Goal: Task Accomplishment & Management: Complete application form

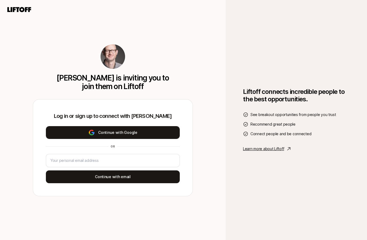
click at [125, 133] on button "Continue with Google" at bounding box center [113, 132] width 134 height 13
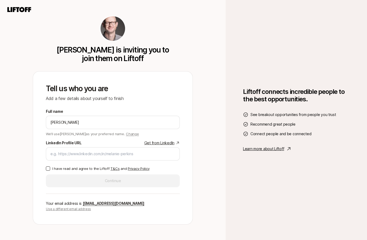
click at [151, 144] on link "Get from LinkedIn" at bounding box center [161, 143] width 35 height 6
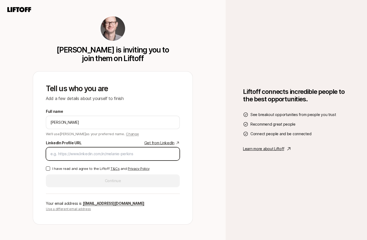
click at [67, 154] on input "LinkedIn Profile URL Get from LinkedIn" at bounding box center [112, 154] width 125 height 6
paste input "[URL][DOMAIN_NAME]"
type input "[URL][DOMAIN_NAME]"
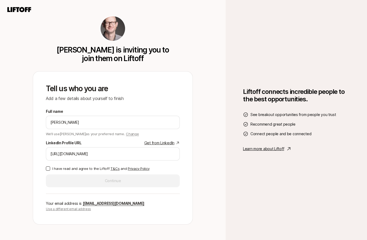
click at [48, 168] on button "I have read and agree to the Liftoff T&Cs and Privacy Policy" at bounding box center [48, 168] width 4 height 4
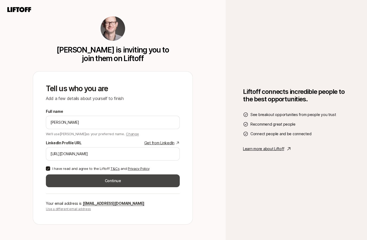
click at [109, 179] on button "Continue" at bounding box center [113, 180] width 134 height 13
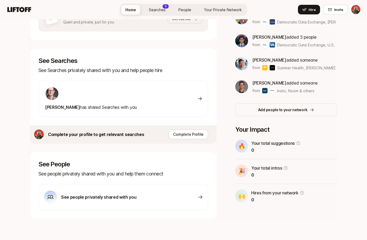
scroll to position [132, 0]
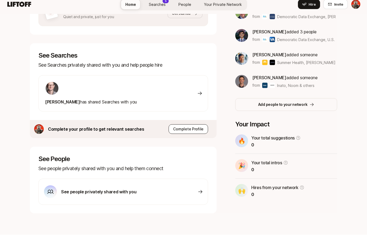
click at [190, 131] on p "Complete Profile" at bounding box center [188, 134] width 30 height 6
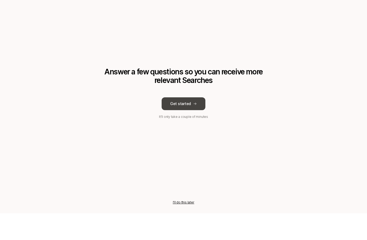
click at [190, 124] on button "Get started" at bounding box center [183, 130] width 44 height 13
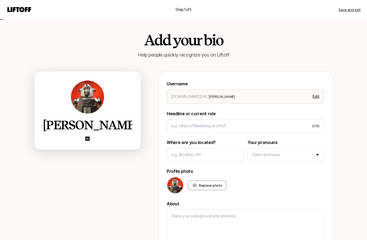
scroll to position [27, 0]
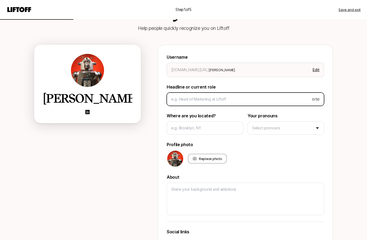
click at [214, 99] on input at bounding box center [239, 99] width 136 height 6
type textarea "x"
type input "S"
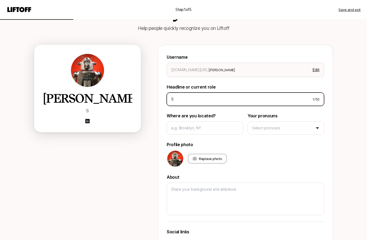
type textarea "x"
type input "Se"
type textarea "x"
type input "Sen"
type textarea "x"
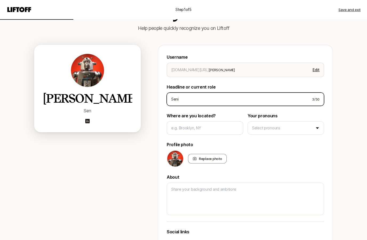
type input "Senio"
type textarea "x"
type input "Senior"
type textarea "x"
type input "Senior"
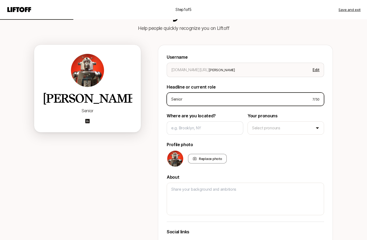
type textarea "x"
type input "Senior M"
type textarea "x"
type input "Senior Ma"
type textarea "x"
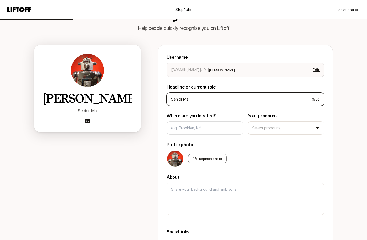
type input "Senior Man"
type textarea "x"
type input "Senior Mana"
type textarea "x"
type input "Senior Manag"
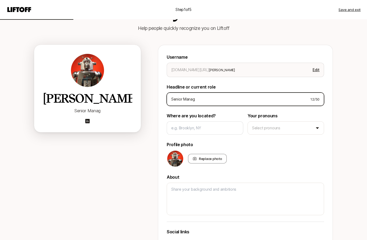
type textarea "x"
type input "Senior Manager"
type textarea "x"
type input "Senior Manager"
type textarea "x"
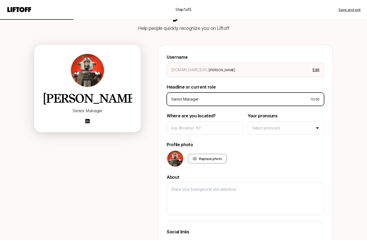
type input "Senior Manager U"
type textarea "x"
type input "Senior Manager [PERSON_NAME]"
type textarea "x"
type input "Senior Manager [PERSON_NAME]"
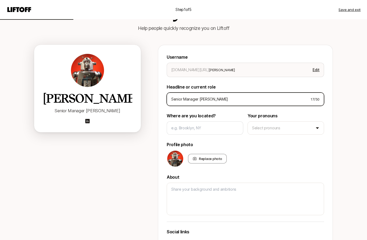
type textarea "x"
type input "Senior Manager UX M"
type textarea "x"
type input "Senior Manager UX Mo"
type textarea "x"
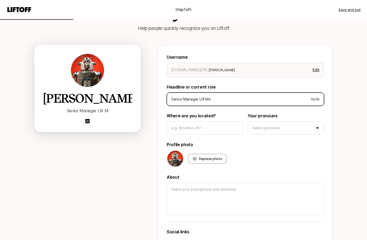
type input "Senior Manager UX Mob"
type textarea "x"
type input "Senior Manager [PERSON_NAME]"
type textarea "x"
type input "Senior Manager [PERSON_NAME]"
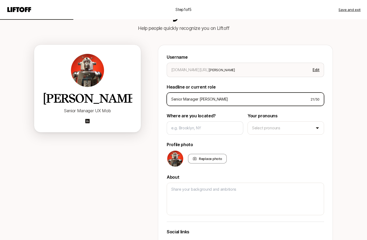
type textarea "x"
type input "Senior Manager UX Mobile"
type textarea "x"
type input "Senior Manager UX Mobile"
type textarea "x"
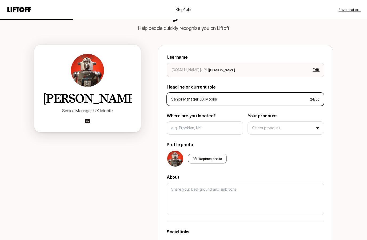
type input "Senior Manager UX Mobile a"
type textarea "x"
type input "Senior Manager UX Mobile an"
type textarea "x"
type input "Senior Manager UX Mobile and"
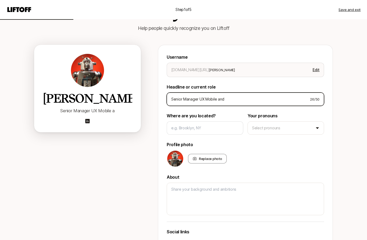
type textarea "x"
type input "Senior Manager UX Mobile and"
type textarea "x"
type input "Senior Manager UX Mobile and S"
type textarea "x"
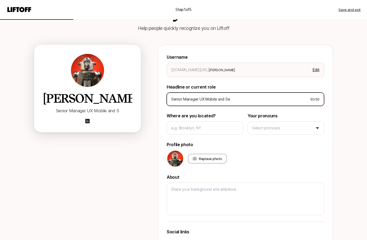
type input "Senior Manager UX Mobile and Sea"
type textarea "x"
type input "Senior Manager UX Mobile and Sear"
type textarea "x"
type input "Senior Manager UX Mobile and Searc"
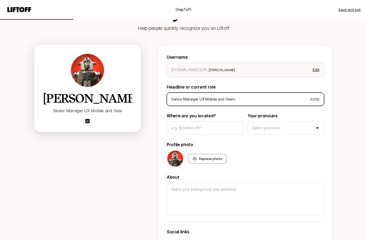
type textarea "x"
type input "Senior Manager UX Mobile and Search"
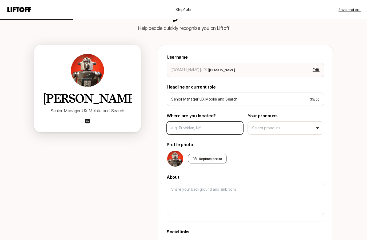
click at [206, 126] on input at bounding box center [204, 128] width 67 height 6
type textarea "x"
type input "O"
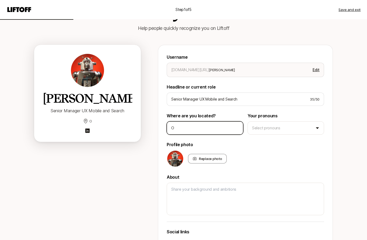
type textarea "x"
type input "Or"
type textarea "x"
type input "[PERSON_NAME]"
type textarea "x"
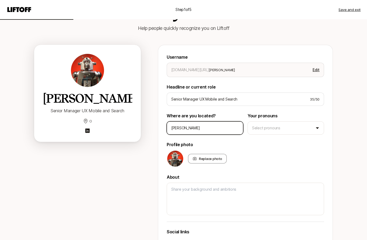
type input "Orind"
type textarea "x"
type input "Orinda"
type textarea "x"
type input "[PERSON_NAME],"
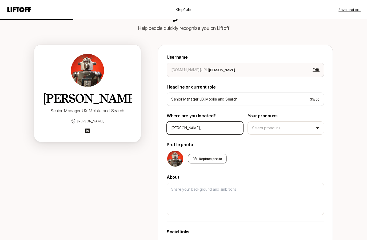
type textarea "x"
type input "[PERSON_NAME]"
type textarea "x"
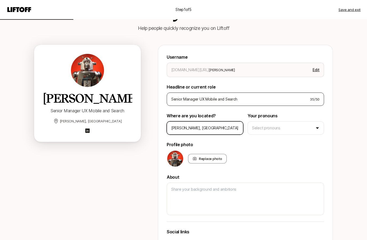
type input "[PERSON_NAME], [GEOGRAPHIC_DATA]"
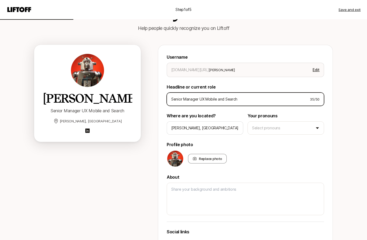
click at [203, 100] on input "Senior Manager UX Mobile and Search" at bounding box center [238, 99] width 134 height 6
type textarea "x"
type input "Senior Manager UX, Mobile and Search"
click at [259, 101] on input "Senior Manager UX, Mobile and Search" at bounding box center [238, 99] width 134 height 6
type textarea "x"
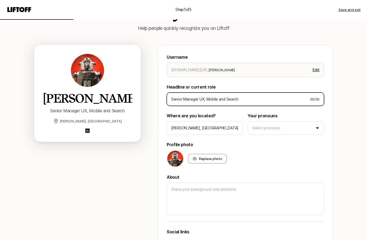
type input "Senior Manager UX, Mobile and Search"
type textarea "x"
type input "Senior Manager UX, Mobile and Search Pl"
type textarea "x"
type input "Senior Manager UX, Mobile and Search Pla"
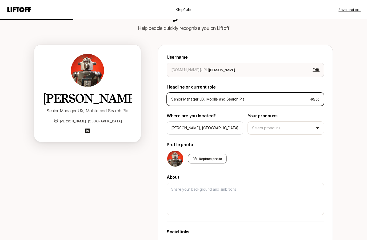
type textarea "x"
type input "Senior Manager UX, Mobile and Search Plat"
type textarea "x"
type input "Senior Manager UX, Mobile and Search Platfo"
type textarea "x"
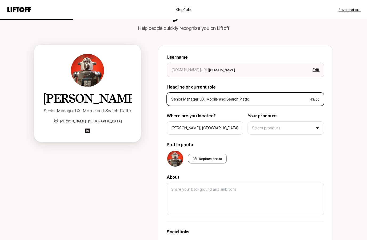
type input "Senior Manager UX, Mobile and Search Platfor"
type textarea "x"
type input "Senior Manager UX, Mobile and Search Platform"
type textarea "x"
type input "Senior Manager UX, Mobile and Search Platforms"
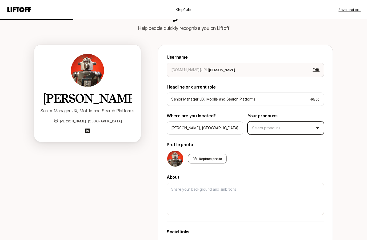
click at [271, 128] on html "Step 1 of 5 Save and exit Add your bio Help people quickly recognize you on Lif…" at bounding box center [183, 93] width 367 height 240
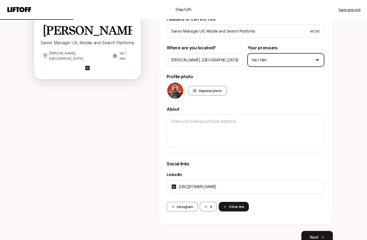
scroll to position [100, 0]
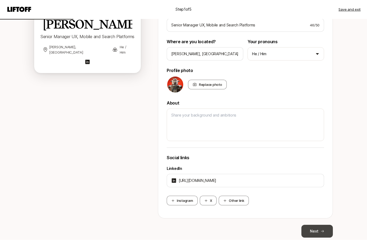
click at [309, 230] on button "Next" at bounding box center [316, 231] width 31 height 13
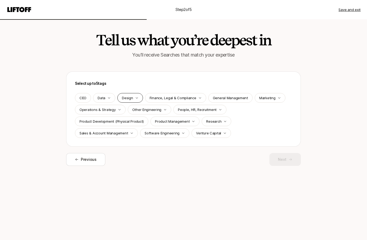
click at [134, 97] on div "Design" at bounding box center [129, 98] width 25 height 10
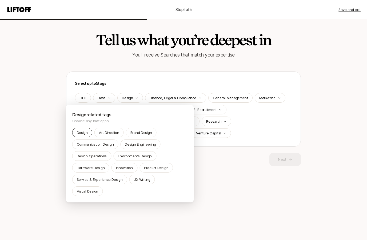
click at [80, 131] on p "Design" at bounding box center [82, 132] width 11 height 5
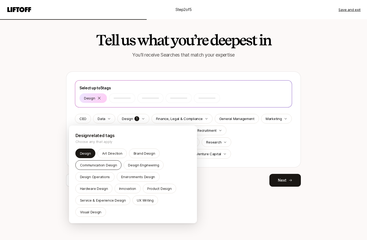
click at [109, 166] on p "Communication Design" at bounding box center [98, 164] width 37 height 5
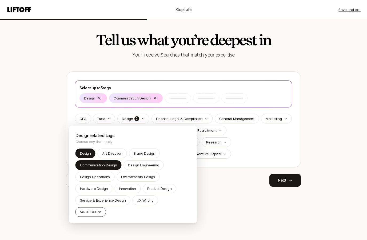
click at [102, 209] on p "Visual Design" at bounding box center [91, 211] width 22 height 5
click at [258, 134] on html "Step 2 of 5 Save and exit Tell us what you’re deepest in You'll receive Searche…" at bounding box center [183, 120] width 367 height 240
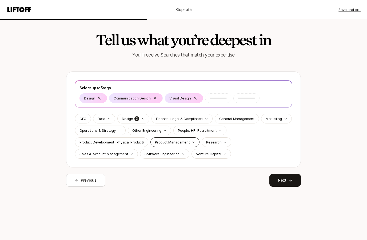
click at [192, 141] on icon "button" at bounding box center [193, 141] width 3 height 3
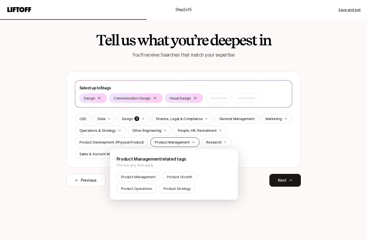
click at [190, 141] on html "Step 2 of 5 Save and exit Tell us what you’re deepest in You'll receive Searche…" at bounding box center [183, 120] width 367 height 240
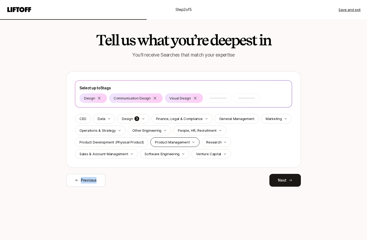
click at [192, 141] on icon "button" at bounding box center [193, 141] width 3 height 3
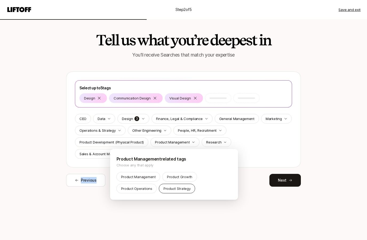
click at [188, 190] on p "Product Strategy" at bounding box center [176, 188] width 27 height 5
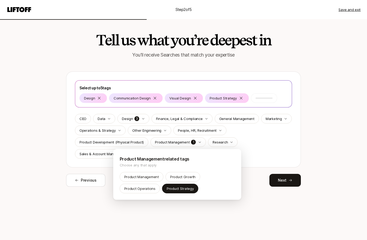
click at [63, 141] on html "Step 2 of 5 Save and exit Tell us what you’re deepest in You'll receive Searche…" at bounding box center [183, 120] width 367 height 240
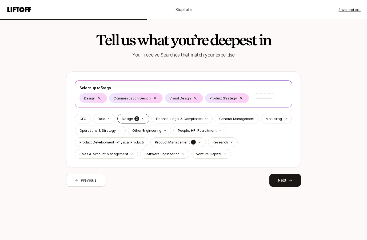
click at [144, 120] on div "Design 3" at bounding box center [133, 119] width 32 height 10
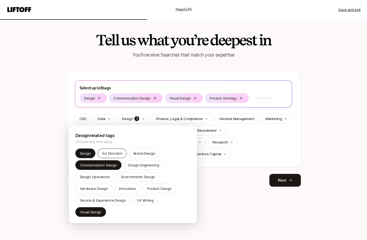
click at [120, 152] on p "Art Direction" at bounding box center [112, 153] width 20 height 5
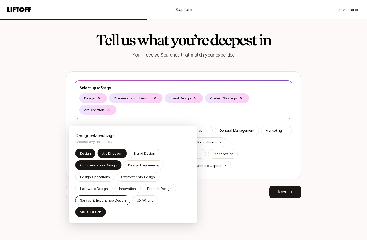
click at [122, 203] on div "Service & Experience Design" at bounding box center [102, 200] width 55 height 10
click at [279, 97] on html "Step 2 of 5 Save and exit Tell us what you’re deepest in You'll receive Searche…" at bounding box center [183, 120] width 367 height 240
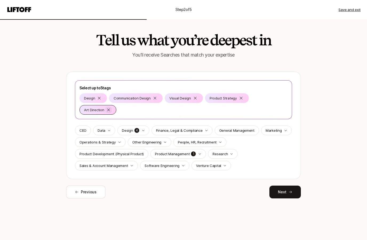
click at [111, 108] on icon at bounding box center [108, 110] width 4 height 4
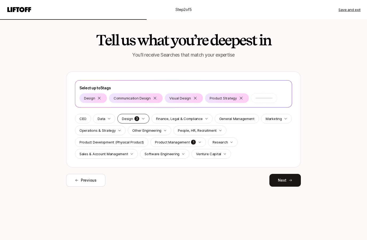
click at [124, 119] on p "Design" at bounding box center [127, 118] width 11 height 5
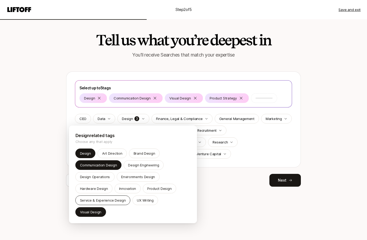
click at [94, 201] on p "Service & Experience Design" at bounding box center [103, 199] width 46 height 5
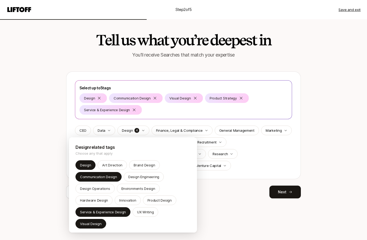
click at [284, 194] on html "Step 2 of 5 Save and exit Tell us what you’re deepest in You'll receive Searche…" at bounding box center [183, 120] width 367 height 240
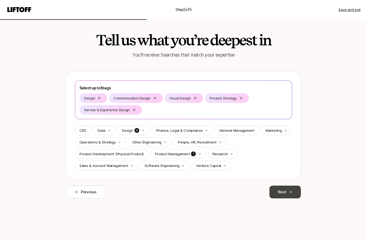
click at [278, 191] on button "Next" at bounding box center [284, 191] width 31 height 13
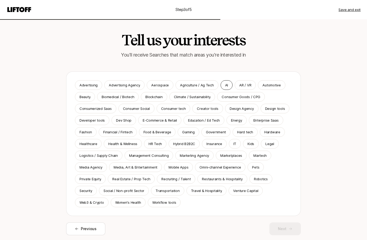
click at [224, 88] on div "AI" at bounding box center [226, 85] width 12 height 10
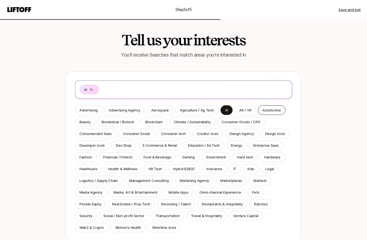
click at [264, 111] on p "Automotive" at bounding box center [271, 109] width 18 height 5
click at [188, 160] on div "Gaming" at bounding box center [187, 157] width 21 height 10
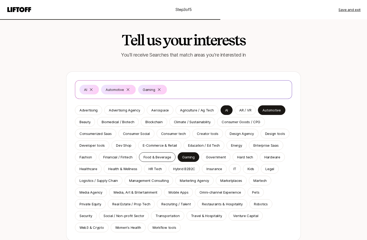
click at [147, 160] on div "Food & Beverage" at bounding box center [157, 157] width 36 height 10
click at [89, 160] on div "Fashion" at bounding box center [86, 157] width 22 height 10
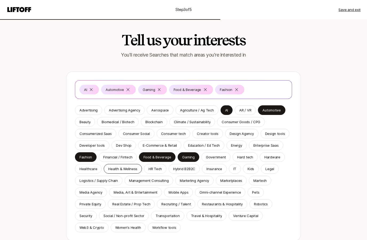
click at [114, 169] on p "Health & Wellness" at bounding box center [122, 168] width 29 height 5
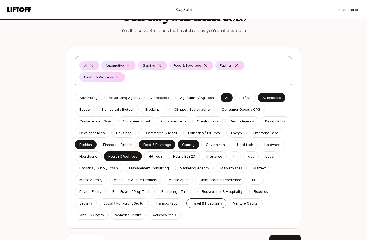
scroll to position [29, 0]
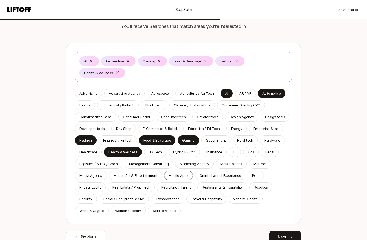
click at [172, 175] on p "Mobile Apps" at bounding box center [178, 175] width 20 height 5
click at [175, 117] on p "Consumer tech" at bounding box center [173, 116] width 25 height 5
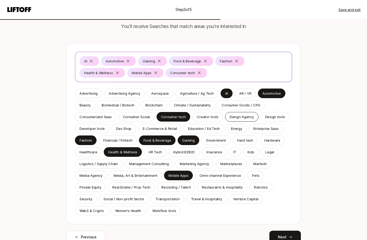
click at [229, 119] on p "Design Agency" at bounding box center [241, 116] width 24 height 5
click at [268, 118] on p "Design tools" at bounding box center [275, 116] width 20 height 5
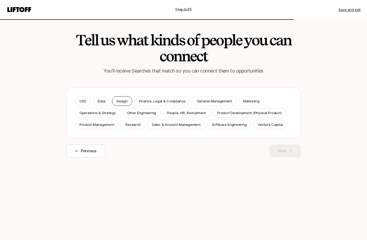
click at [123, 101] on p "Design" at bounding box center [121, 100] width 11 height 5
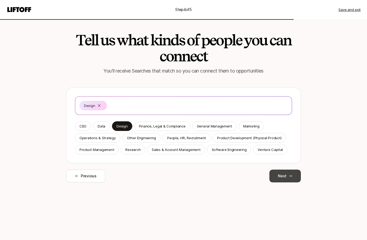
click at [285, 179] on button "Next" at bounding box center [284, 175] width 31 height 13
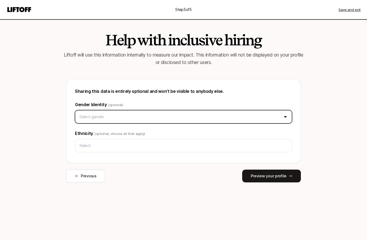
click at [201, 117] on html "Step 5 of 5 Save and exit Help with inclusive hiring Liftoff will use this info…" at bounding box center [183, 120] width 367 height 240
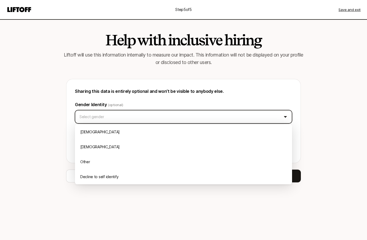
click at [205, 104] on html "Step 5 of 5 Save and exit Help with inclusive hiring Liftoff will use this info…" at bounding box center [183, 120] width 367 height 240
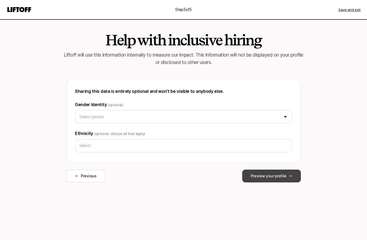
click at [288, 176] on button "Preview your profile" at bounding box center [271, 175] width 59 height 13
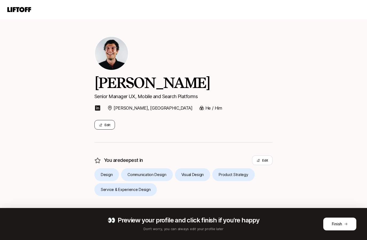
click at [107, 124] on button "Edit" at bounding box center [104, 125] width 21 height 10
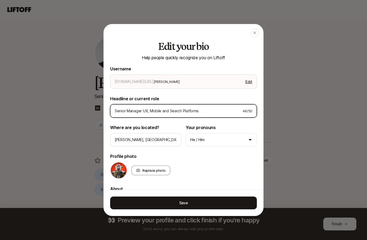
click at [127, 108] on input "Senior Manager UX, Mobile and Search Platforms" at bounding box center [177, 111] width 124 height 6
type textarea "x"
type input "Senior DManager UX, Mobile and Search Platforms"
type textarea "x"
type input "Senior DeManager UX, Mobile and Search Platforms"
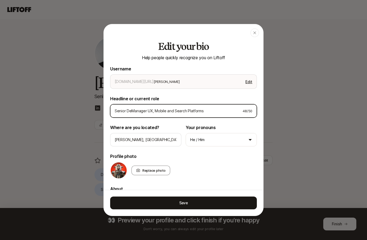
type textarea "x"
type input "Senior DesiManager UX, Mobile and Search Platforms"
type textarea "x"
type input "Senior DesiManager UX, Mobile and Search Platforms"
click at [154, 108] on input "Senior DesiManager UX, Mobile and Search Platforms" at bounding box center [177, 111] width 124 height 6
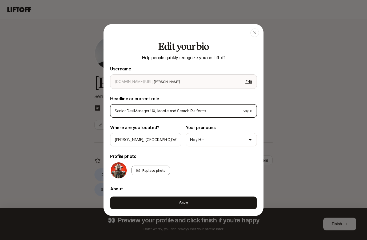
drag, startPoint x: 169, startPoint y: 103, endPoint x: 190, endPoint y: 102, distance: 20.5
click at [190, 108] on input "Senior DesiManager UX, Mobile and Search Platforms" at bounding box center [177, 111] width 124 height 6
type textarea "x"
type input "Senior DesiManager UX, Mobile Platforms"
click at [135, 108] on input "Senior DesiManager UX, Mobile Platforms" at bounding box center [177, 111] width 124 height 6
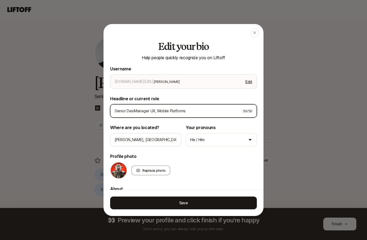
type textarea "x"
type input "Senior DesigManager UX, Mobile Platforms"
type textarea "x"
type input "Senior DesignManager UX, Mobile Platforms"
type textarea "x"
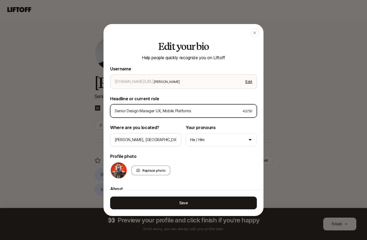
click at [199, 108] on input "Senior Design Manager UX, Mobile Platforms" at bounding box center [177, 111] width 124 height 6
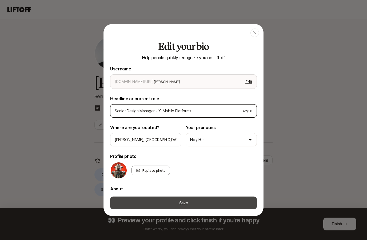
type input "Senior Design Manager UX, Mobile Platforms"
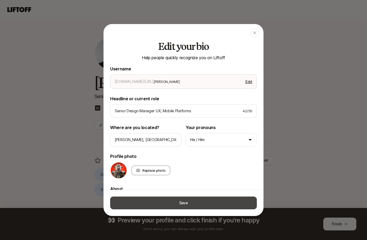
click at [175, 209] on button "Save" at bounding box center [183, 202] width 147 height 13
type textarea "x"
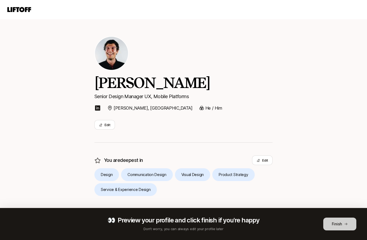
click at [333, 223] on button "Finish" at bounding box center [339, 223] width 33 height 13
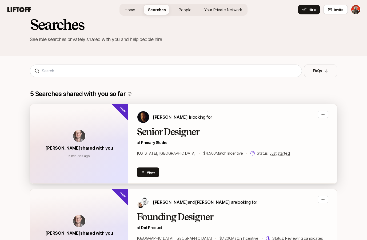
scroll to position [13, 0]
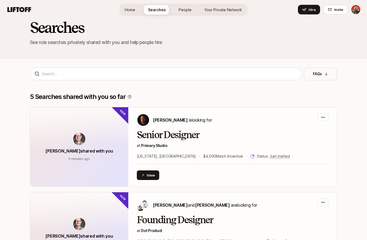
click at [185, 7] on span "People" at bounding box center [185, 10] width 13 height 6
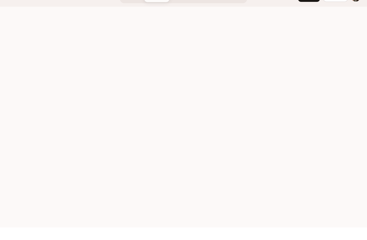
scroll to position [13, 0]
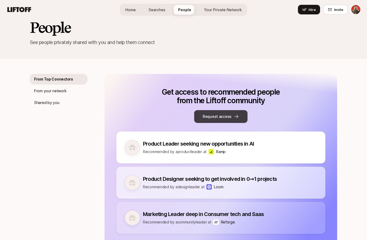
click at [209, 119] on button "Request access" at bounding box center [220, 116] width 53 height 13
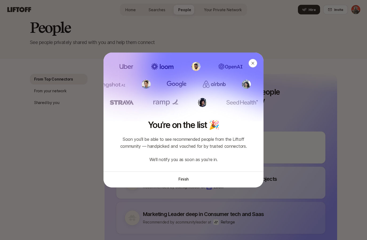
click at [187, 177] on button "Finish" at bounding box center [183, 178] width 160 height 15
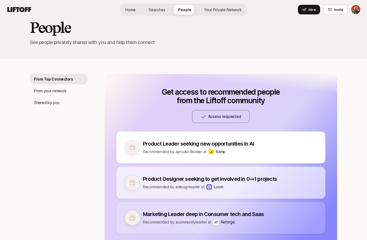
click at [220, 12] on span "Your Private Network" at bounding box center [223, 10] width 38 height 6
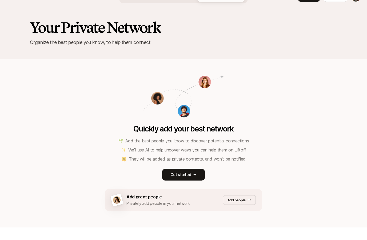
scroll to position [13, 0]
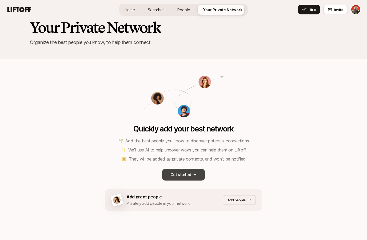
click at [194, 175] on icon at bounding box center [194, 174] width 3 height 3
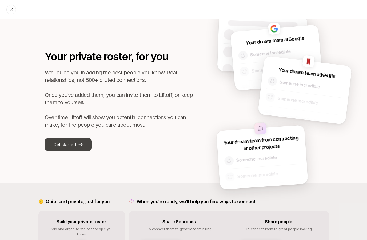
click at [76, 142] on button "Get started" at bounding box center [68, 144] width 47 height 13
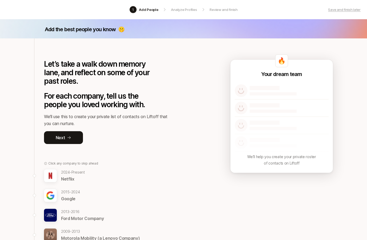
click at [181, 9] on p "Analyze Profiles" at bounding box center [184, 9] width 26 height 5
